Goal: Task Accomplishment & Management: Manage account settings

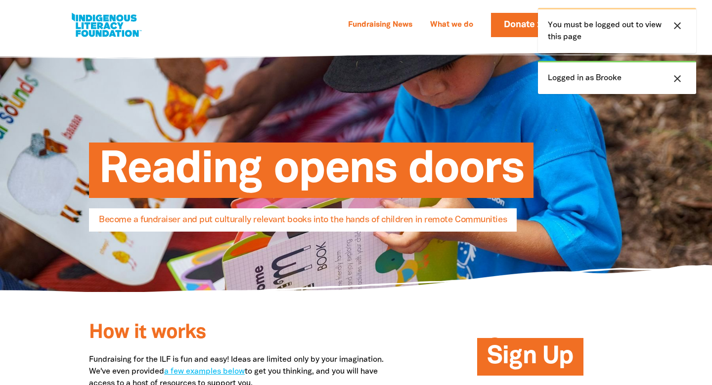
select select "AU"
click at [673, 29] on icon "close" at bounding box center [677, 26] width 12 height 12
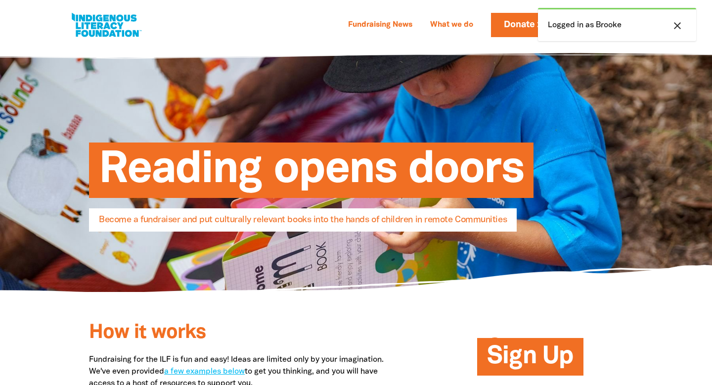
click at [674, 25] on icon "close" at bounding box center [677, 26] width 12 height 12
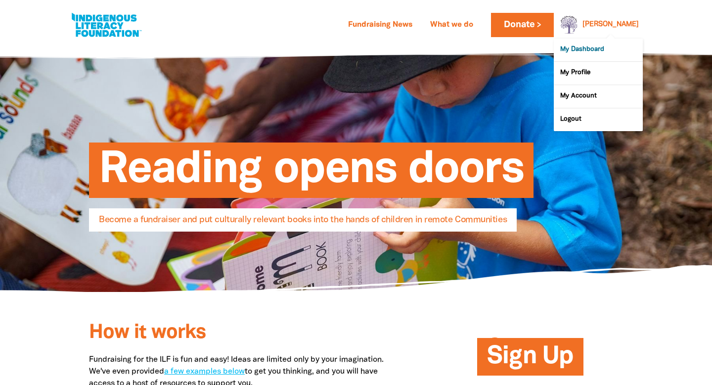
click at [590, 47] on link "My Dashboard" at bounding box center [598, 50] width 89 height 23
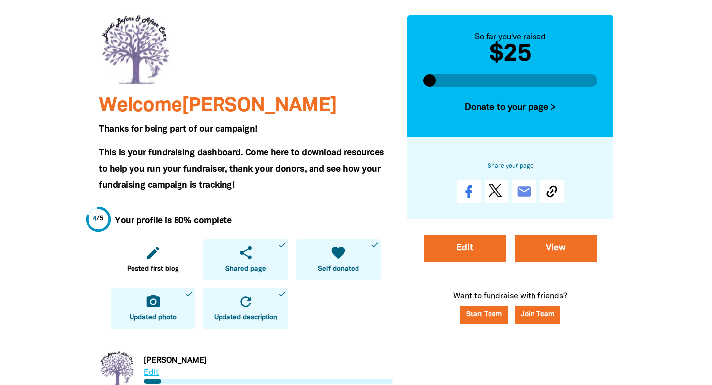
scroll to position [90, 0]
click at [599, 253] on div "Edit View" at bounding box center [510, 252] width 214 height 67
click at [564, 245] on link "View" at bounding box center [556, 248] width 82 height 27
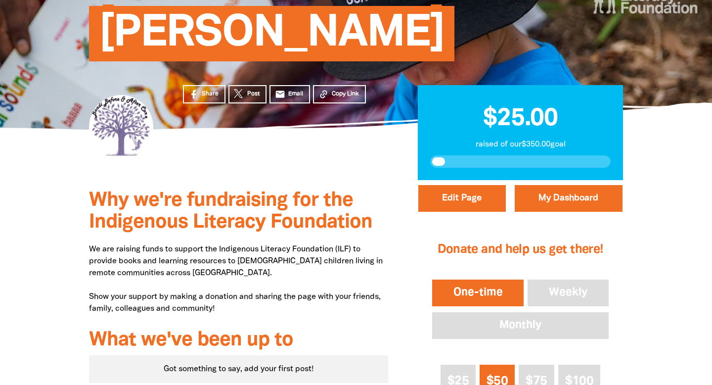
scroll to position [126, 0]
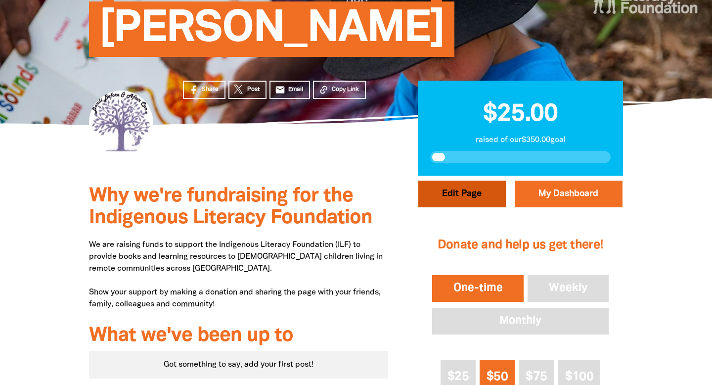
click at [461, 183] on button "Edit Page" at bounding box center [461, 193] width 87 height 27
select select "Yes"
select select "Event"
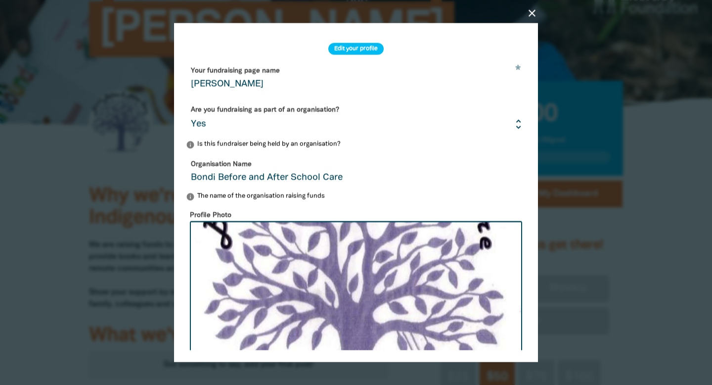
click at [216, 79] on input "[PERSON_NAME]" at bounding box center [356, 77] width 340 height 31
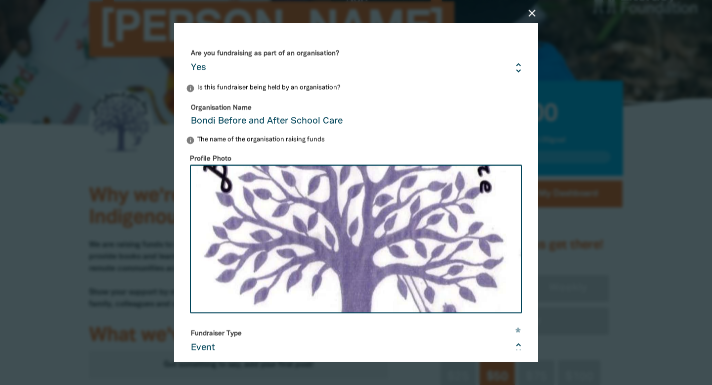
scroll to position [268, 0]
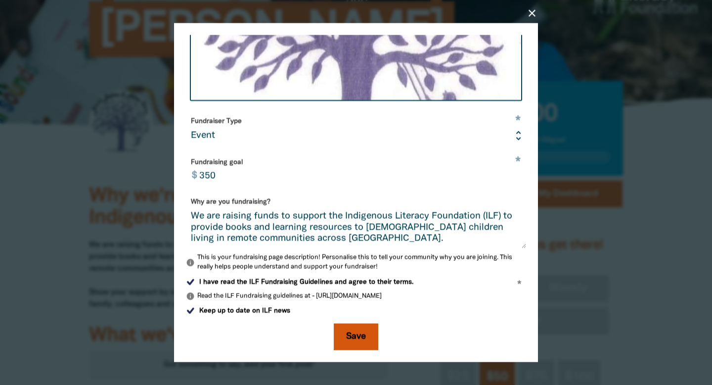
type input "Bondi Before and After School Care"
click at [368, 340] on button "Save" at bounding box center [356, 336] width 44 height 27
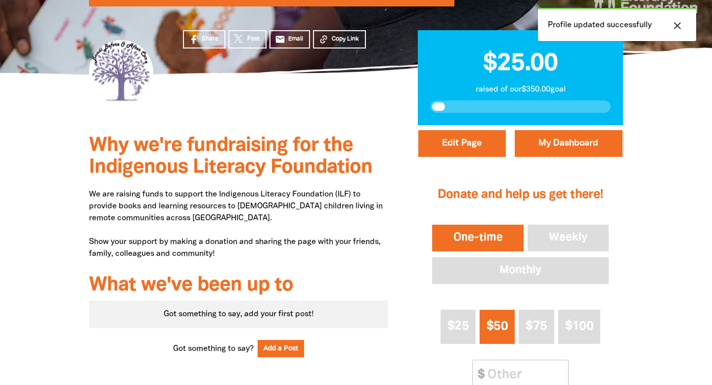
scroll to position [178, 0]
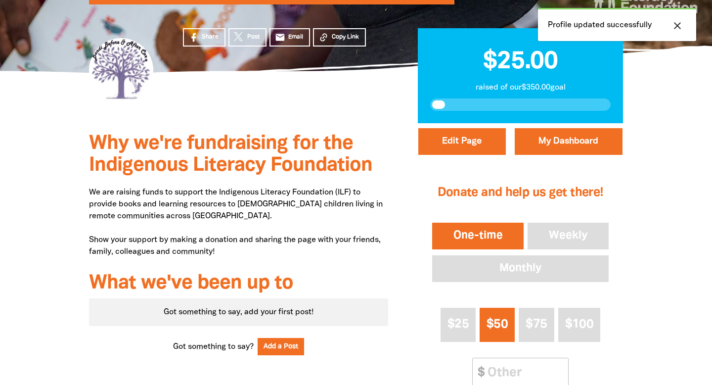
click at [206, 251] on p "We are raising funds to support the Indigenous Literacy Foundation (ILF) to pro…" at bounding box center [238, 221] width 299 height 71
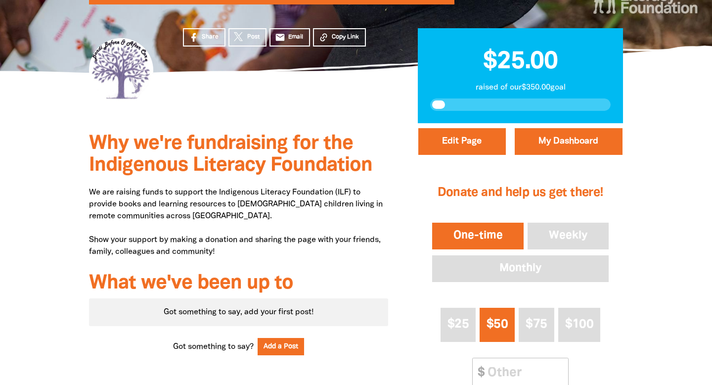
click at [210, 242] on p "We are raising funds to support the Indigenous Literacy Foundation (ILF) to pro…" at bounding box center [238, 221] width 299 height 71
click at [469, 154] on button "Edit Page" at bounding box center [461, 141] width 87 height 27
select select "Yes"
select select "Event"
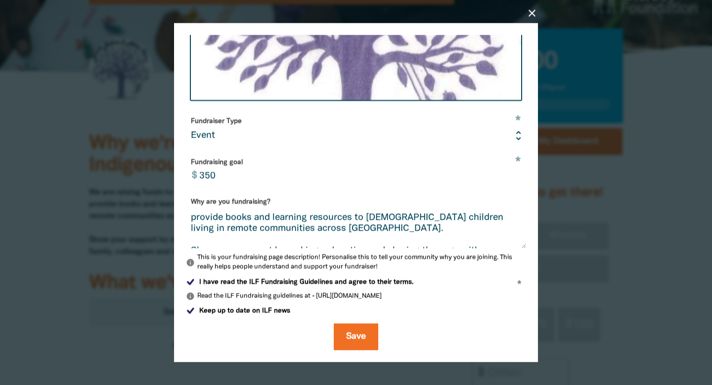
scroll to position [35, 0]
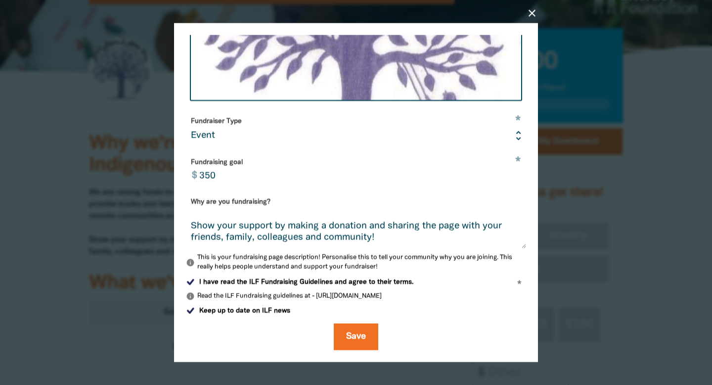
click at [188, 224] on textarea "We are raising funds to support the Indigenous Literacy Foundation (ILF) to pro…" at bounding box center [356, 229] width 340 height 37
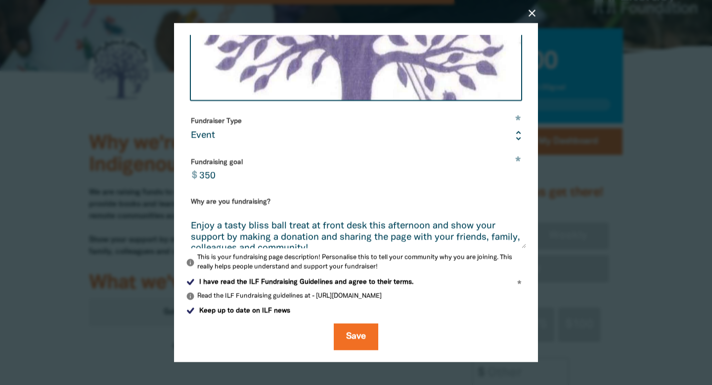
scroll to position [45, 0]
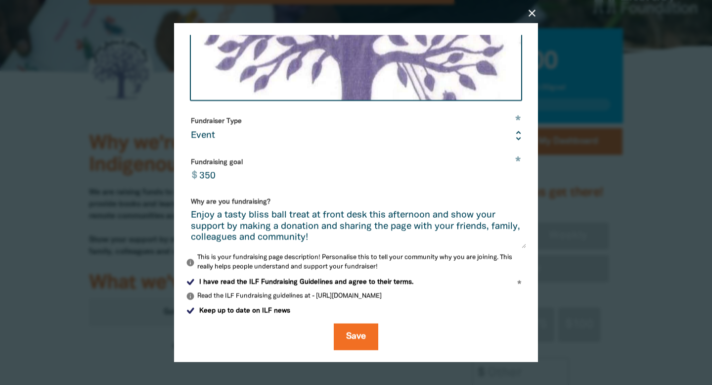
click at [328, 227] on textarea "We are raising funds to support the Indigenous Literacy Foundation (ILF) to pro…" at bounding box center [356, 229] width 340 height 37
type textarea "We are raising funds to support the Indigenous Literacy Foundation (ILF) to pro…"
click at [348, 341] on button "Save" at bounding box center [356, 336] width 44 height 27
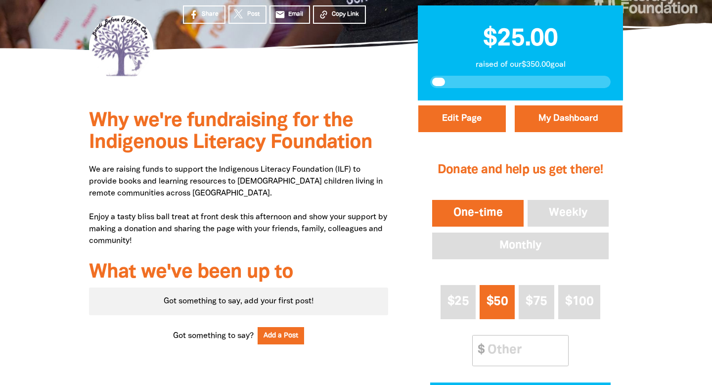
scroll to position [287, 0]
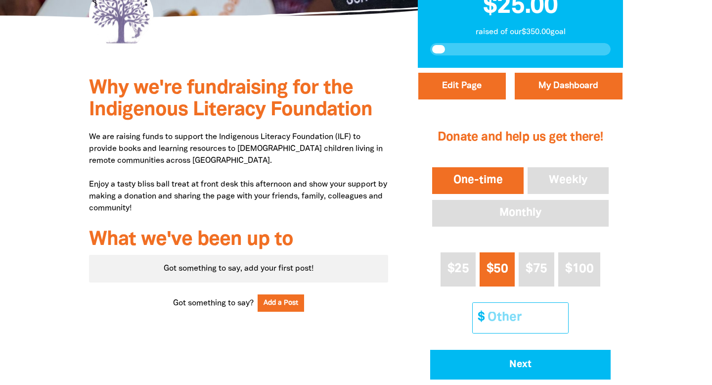
click at [512, 320] on input "Other Amount" at bounding box center [523, 318] width 87 height 30
click at [615, 318] on div "Donate and help us get there! One-time Weekly Monthly $25 $50 $75 $100 Other Am…" at bounding box center [520, 248] width 205 height 286
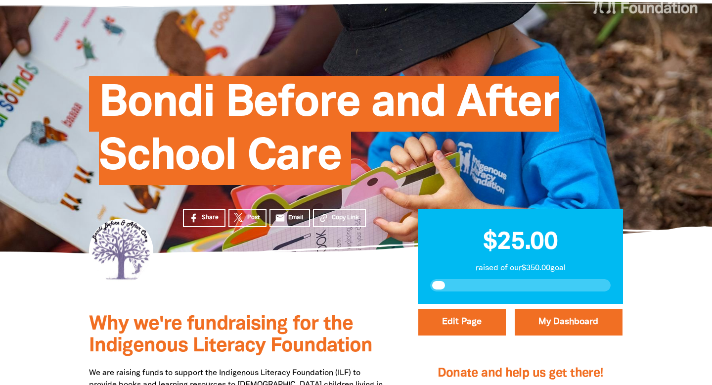
scroll to position [0, 0]
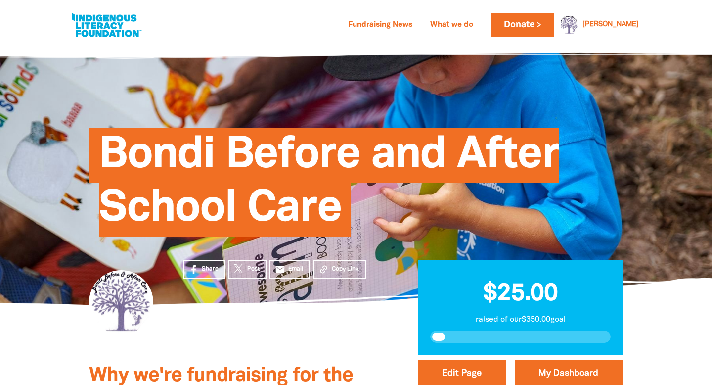
click at [92, 32] on link at bounding box center [106, 25] width 74 height 30
select select "AU"
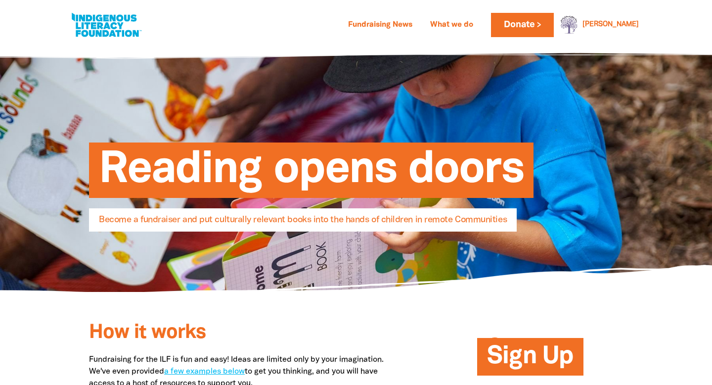
click at [95, 21] on link at bounding box center [106, 25] width 74 height 30
